Goal: Book appointment/travel/reservation

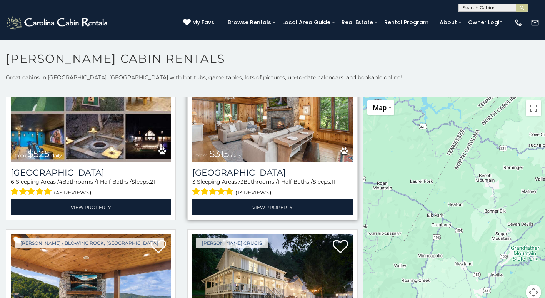
scroll to position [346, 0]
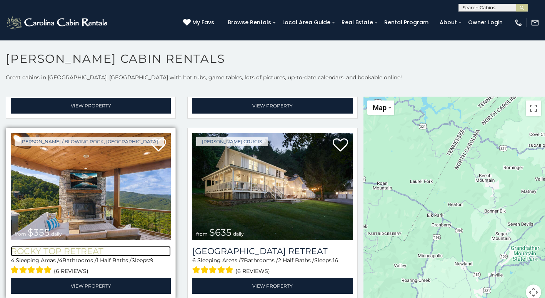
click at [121, 246] on h3 "Rocky Top Retreat" at bounding box center [91, 251] width 160 height 10
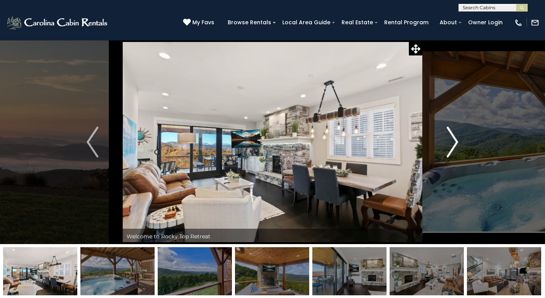
click at [456, 138] on img "Next" at bounding box center [453, 142] width 12 height 31
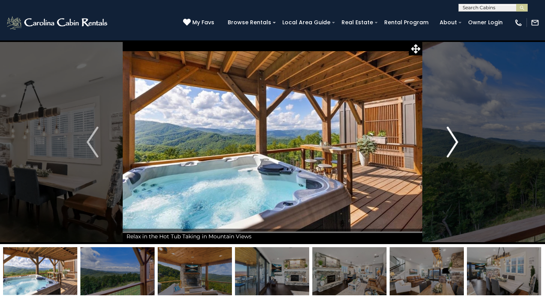
click at [455, 137] on img "Next" at bounding box center [453, 142] width 12 height 31
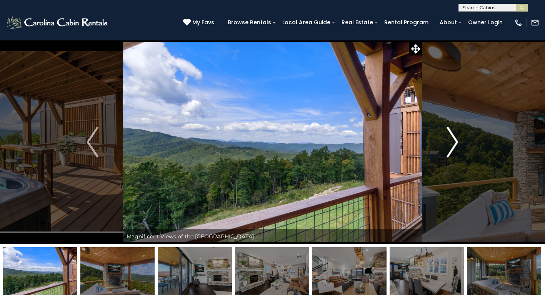
click at [455, 137] on img "Next" at bounding box center [453, 142] width 12 height 31
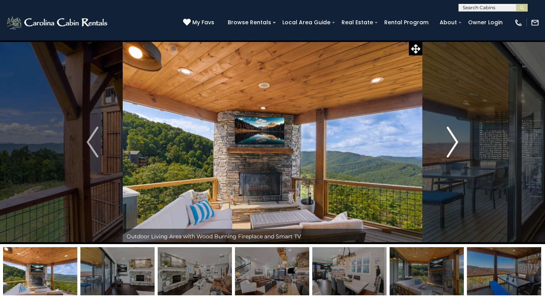
click at [455, 137] on img "Next" at bounding box center [453, 142] width 12 height 31
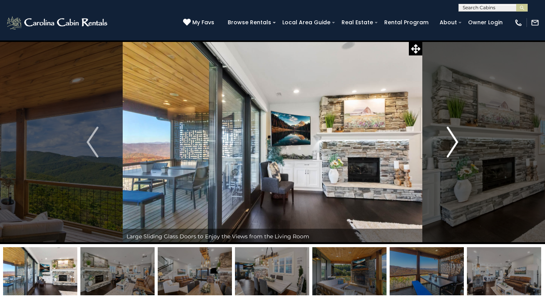
click at [455, 137] on img "Next" at bounding box center [453, 142] width 12 height 31
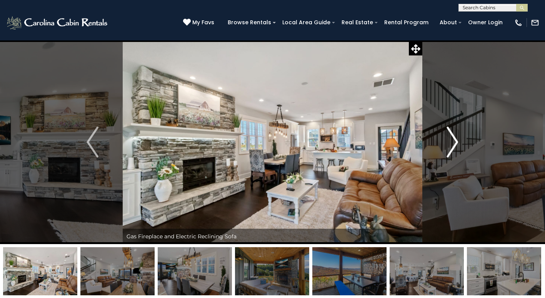
click at [455, 137] on img "Next" at bounding box center [453, 142] width 12 height 31
